Goal: Find contact information: Obtain details needed to contact an individual or organization

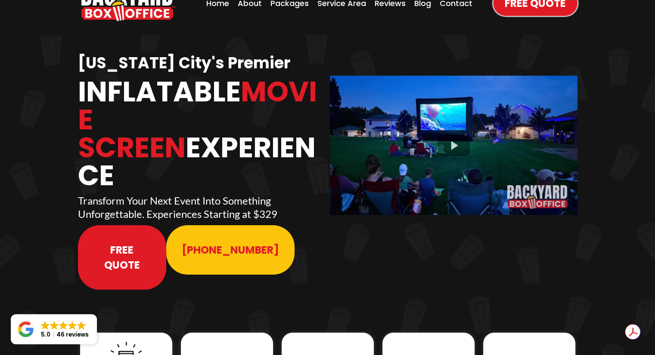
scroll to position [43, 0]
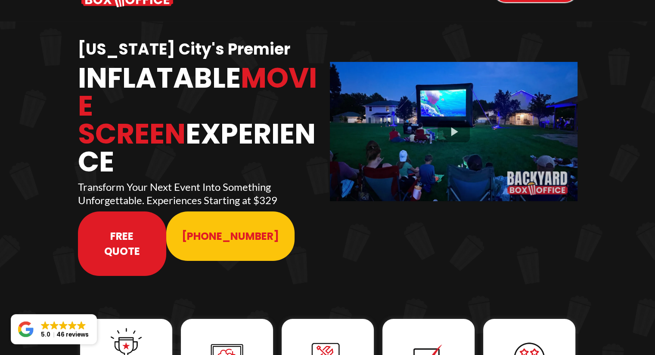
click at [151, 218] on span "Free Quote" at bounding box center [122, 244] width 58 height 52
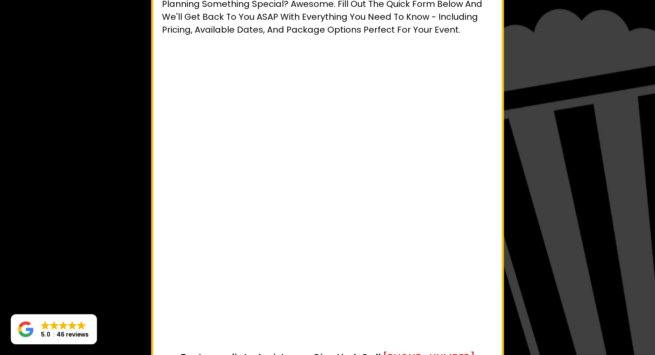
scroll to position [34, 0]
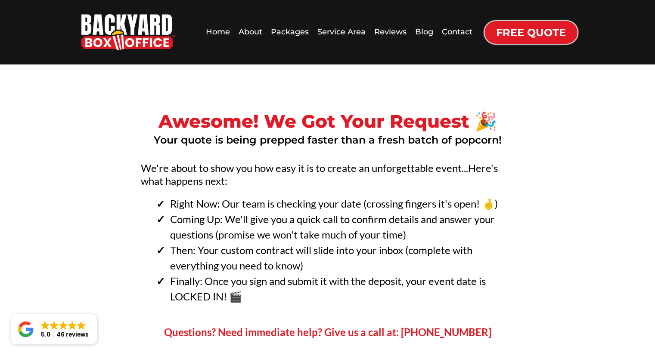
click at [357, 173] on h3 "We're about to show you how easy it is to create an unforgettable event...Here'…" at bounding box center [328, 175] width 374 height 26
click at [448, 31] on div "Contact" at bounding box center [457, 32] width 36 height 17
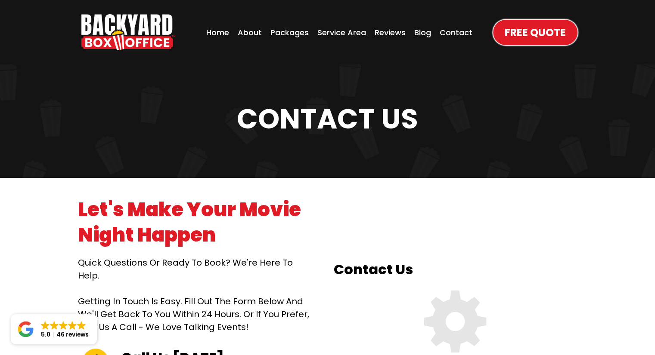
scroll to position [172, 0]
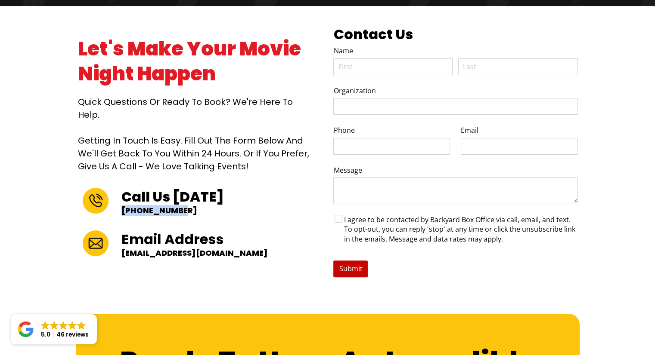
drag, startPoint x: 182, startPoint y: 204, endPoint x: 121, endPoint y: 204, distance: 61.1
click at [121, 206] on p "[PHONE_NUMBER]" at bounding box center [214, 211] width 186 height 10
copy p "[PHONE_NUMBER]"
click at [223, 216] on div "Call Us Today 913-214-1202" at bounding box center [193, 202] width 242 height 41
drag, startPoint x: 261, startPoint y: 246, endPoint x: 123, endPoint y: 250, distance: 137.8
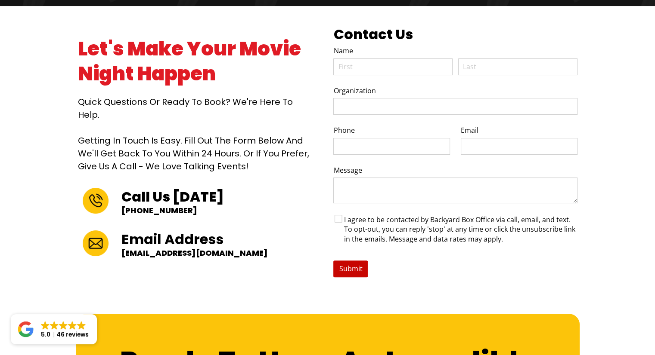
click at [123, 250] on p "support@backyardboxoffice.com" at bounding box center [214, 253] width 186 height 10
copy p "support@backyardboxoffice.com"
